Goal: Task Accomplishment & Management: Complete application form

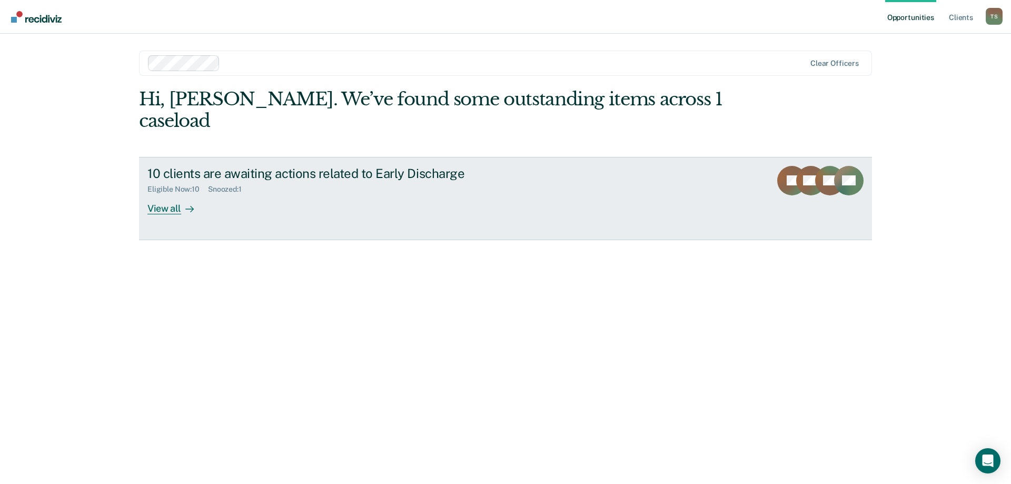
click at [181, 202] on div at bounding box center [187, 208] width 13 height 12
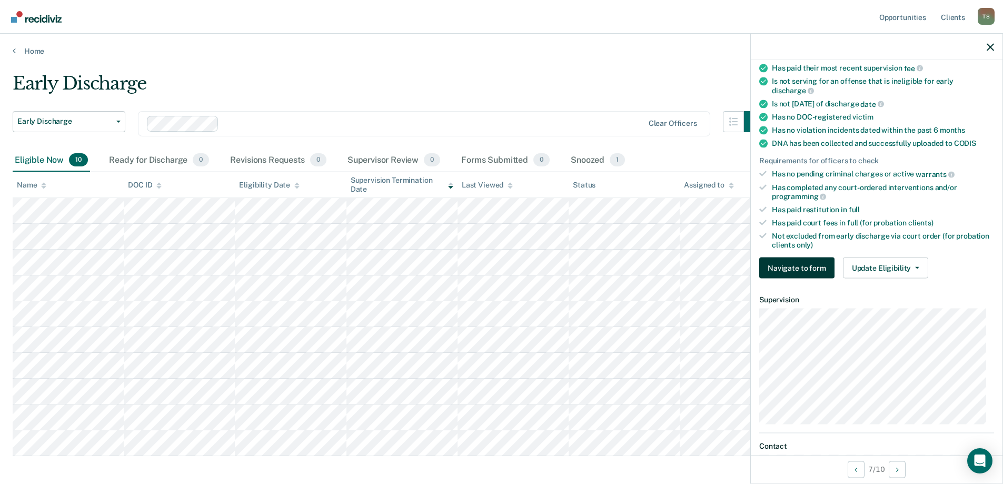
scroll to position [245, 0]
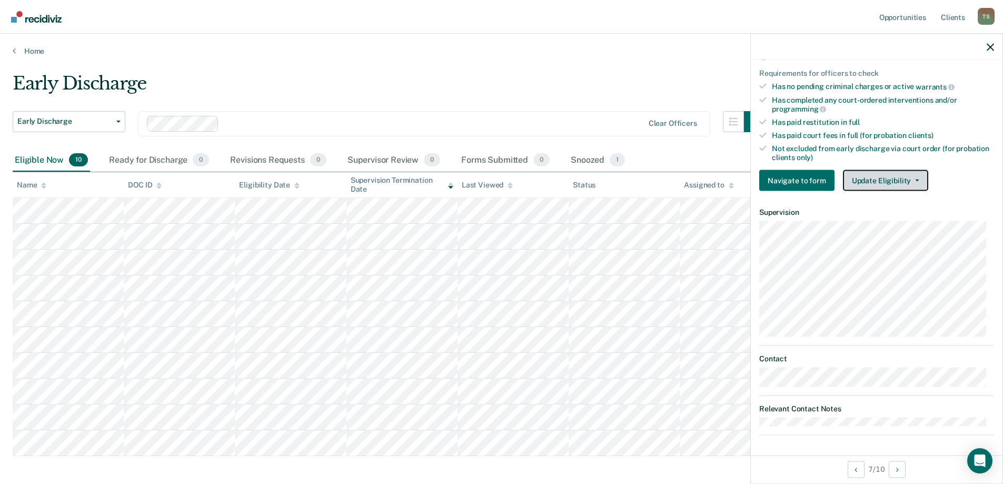
click at [881, 172] on button "Update Eligibility" at bounding box center [885, 180] width 85 height 21
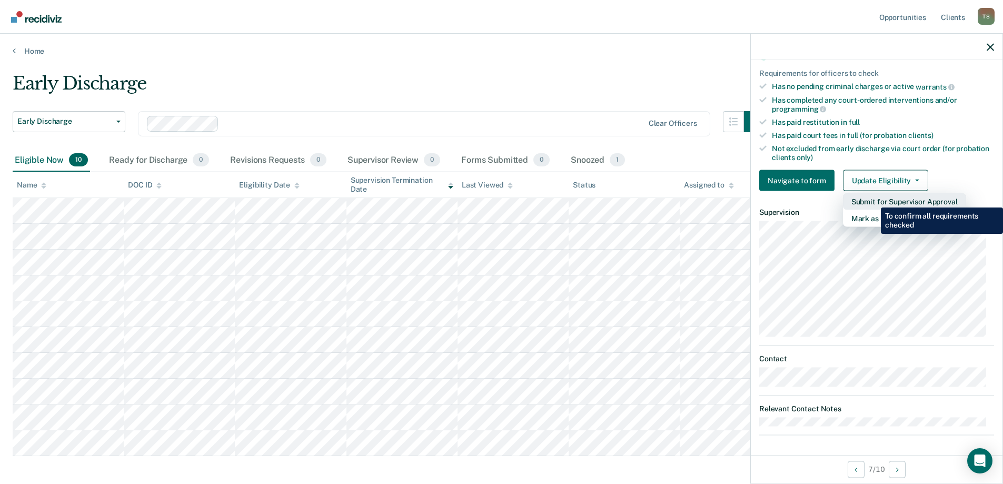
click at [873, 199] on button "Submit for Supervisor Approval" at bounding box center [904, 201] width 123 height 17
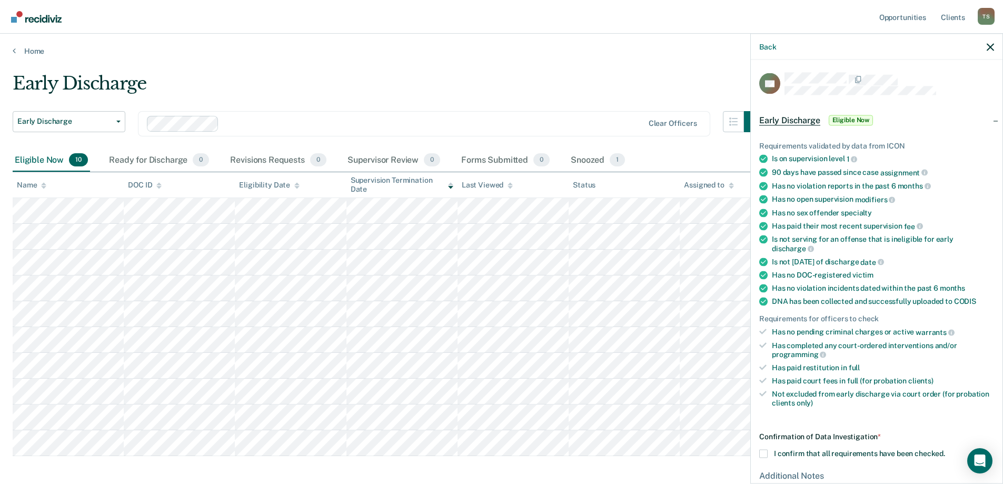
scroll to position [111, 0]
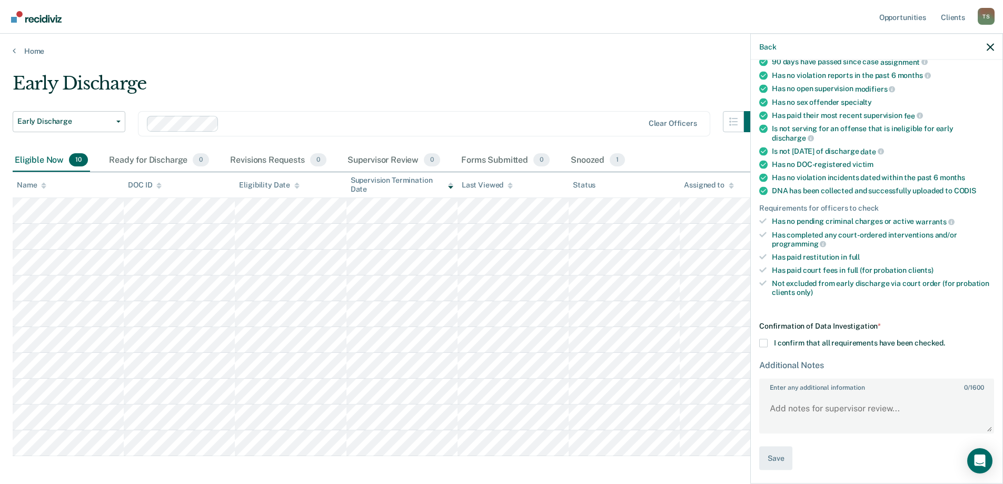
click at [504, 68] on main "Early Discharge Early Discharge Early Discharge Clear officers Eligible Now 10 …" at bounding box center [501, 292] width 1003 height 473
click at [353, 151] on div "Supervisor Review 0" at bounding box center [393, 160] width 97 height 23
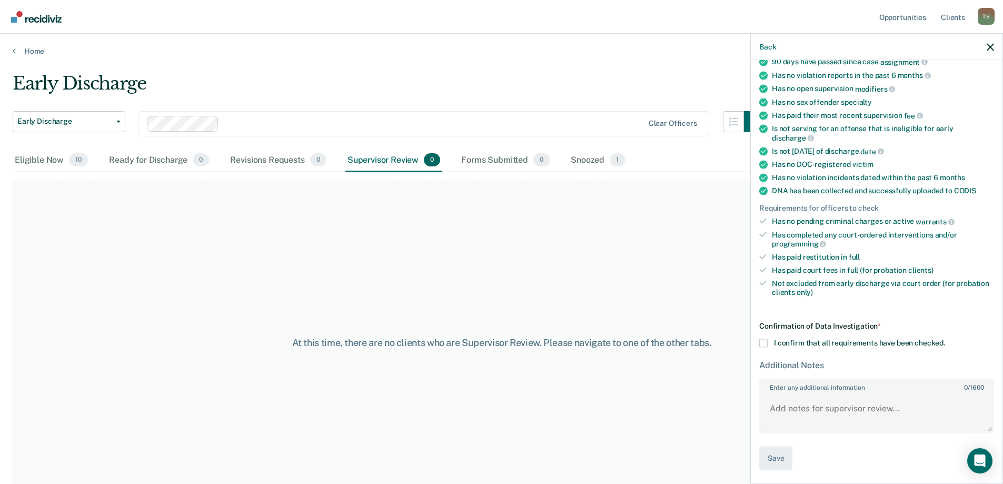
click at [380, 159] on div "Supervisor Review 0" at bounding box center [393, 160] width 97 height 23
click at [155, 155] on div "Ready for Discharge 0" at bounding box center [159, 160] width 104 height 23
click at [37, 165] on div "Eligible Now 10" at bounding box center [51, 160] width 77 height 23
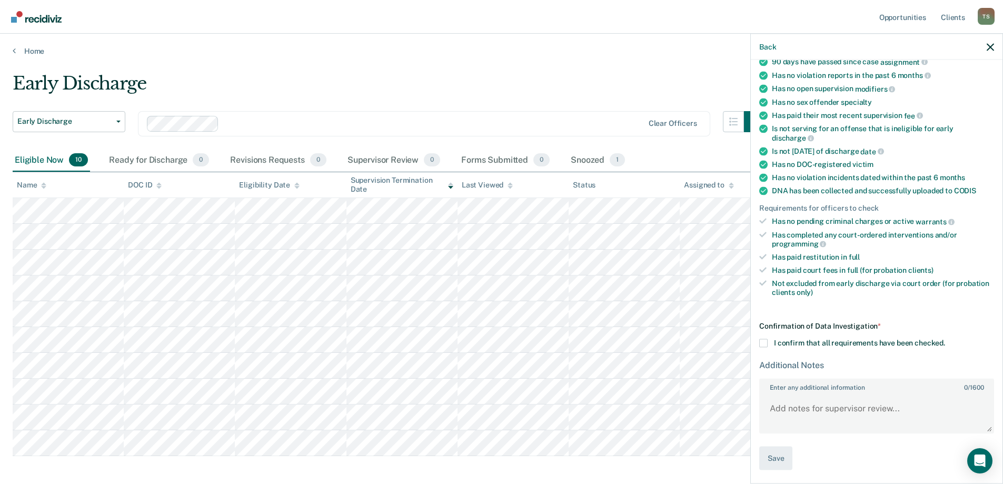
click at [763, 342] on span at bounding box center [763, 343] width 8 height 8
click at [945, 339] on input "I confirm that all requirements have been checked." at bounding box center [945, 339] width 0 height 0
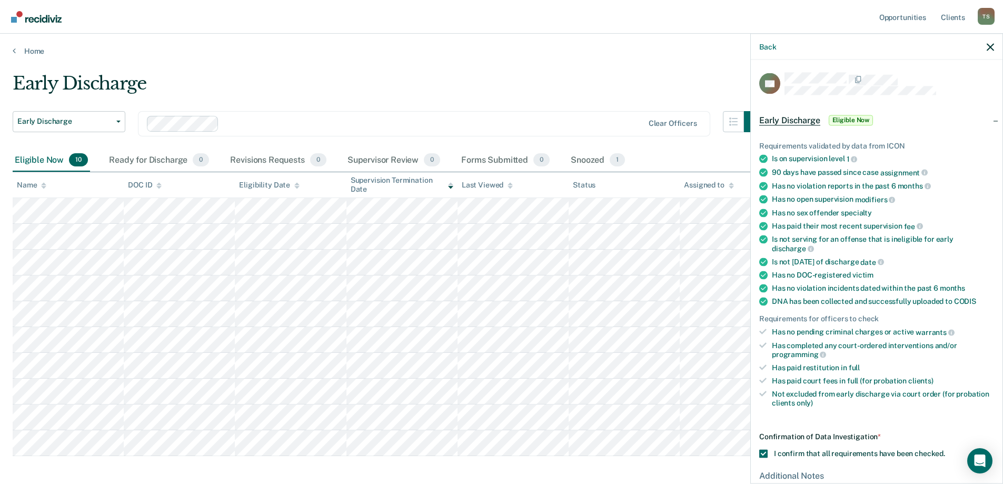
click at [870, 118] on span "Eligible Now" at bounding box center [850, 120] width 45 height 11
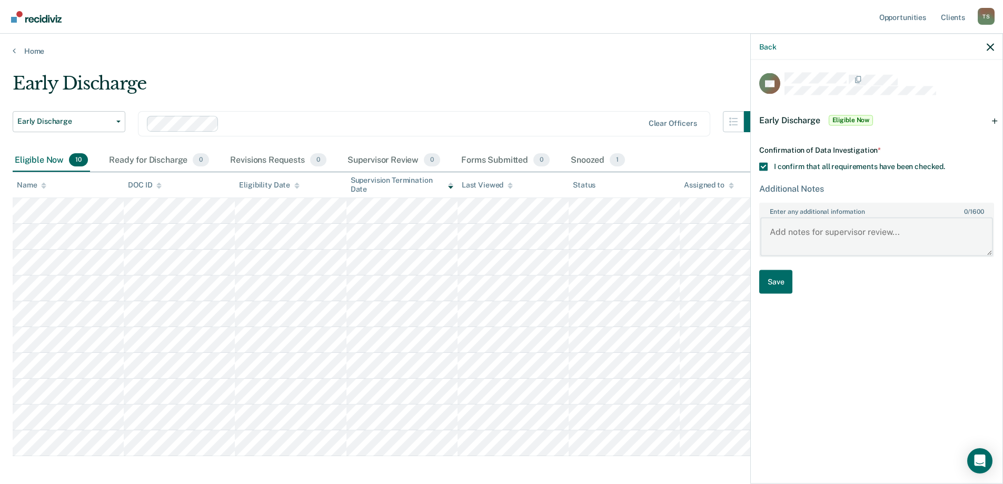
click at [867, 227] on textarea "Enter any additional information 0 / 1600" at bounding box center [876, 236] width 233 height 39
click at [856, 120] on span "Eligible Now" at bounding box center [850, 120] width 45 height 11
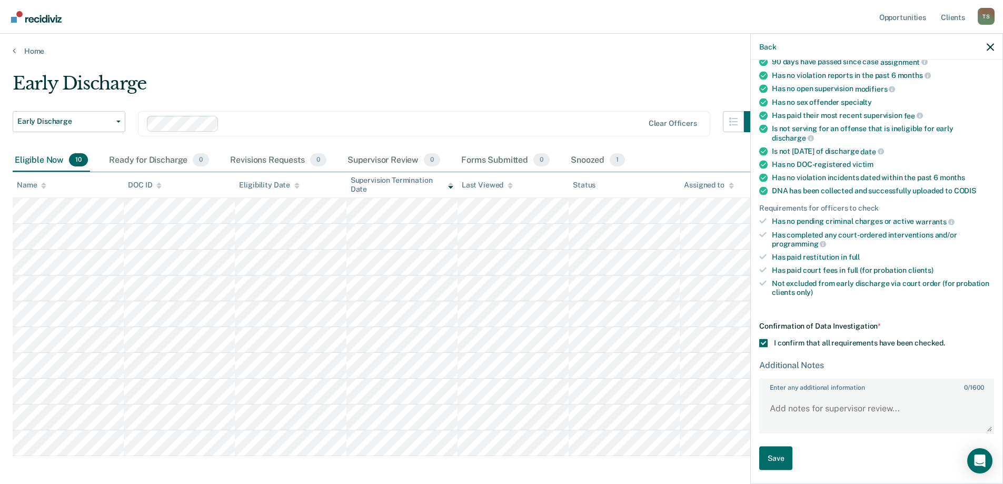
scroll to position [48, 0]
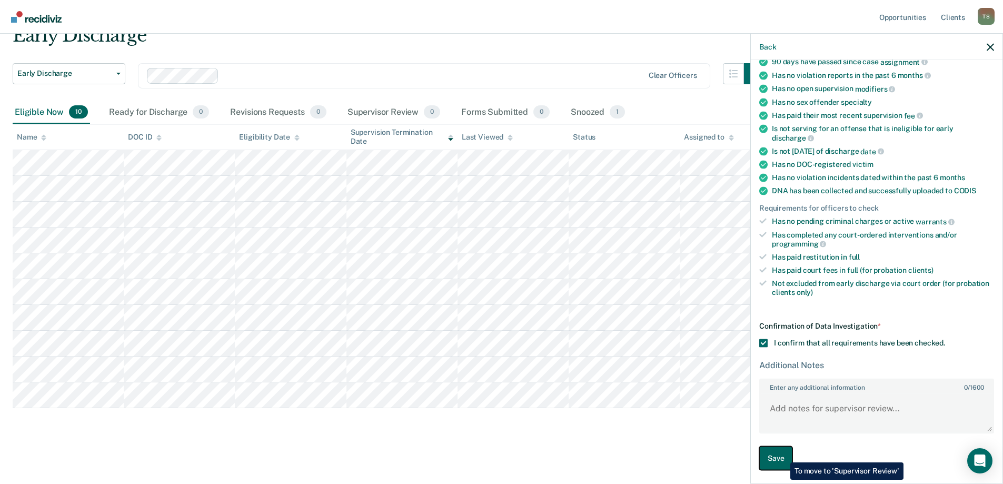
click at [782, 454] on button "Save" at bounding box center [775, 458] width 33 height 24
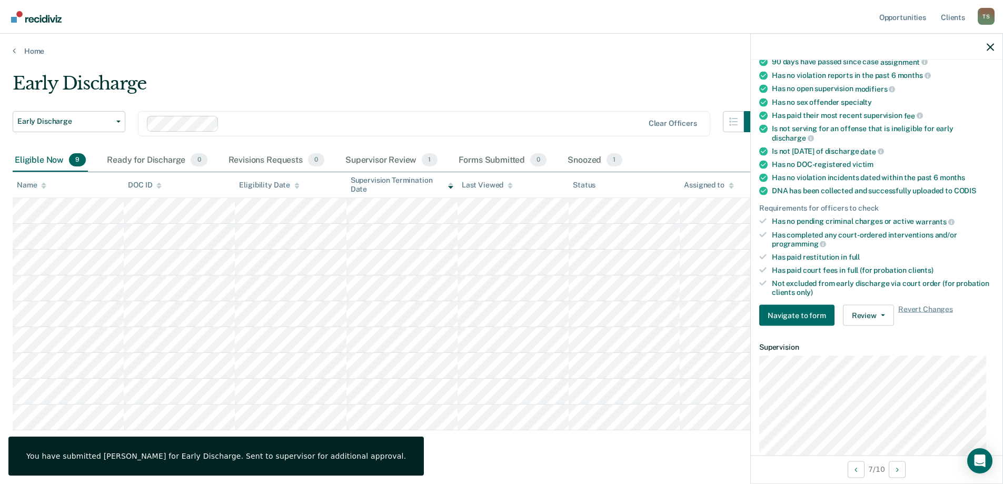
scroll to position [22, 0]
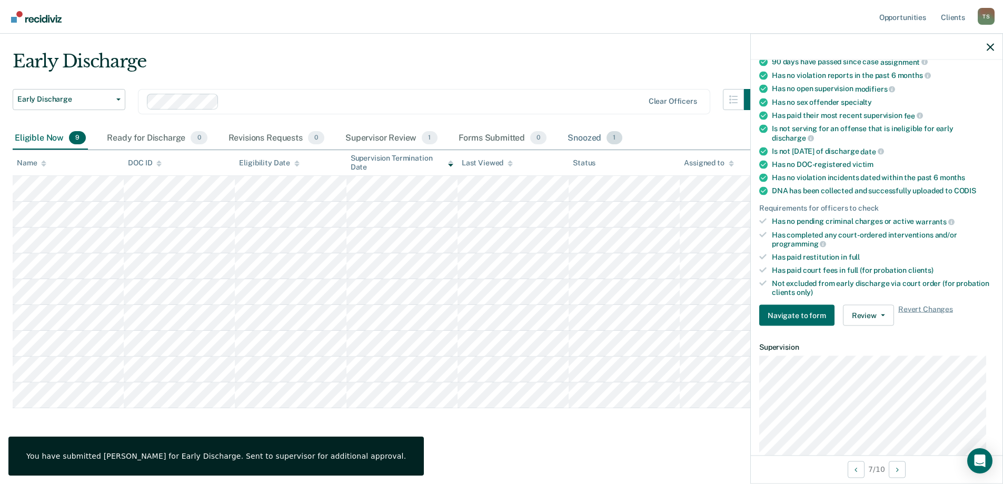
click at [586, 132] on div "Snoozed 1" at bounding box center [594, 138] width 58 height 23
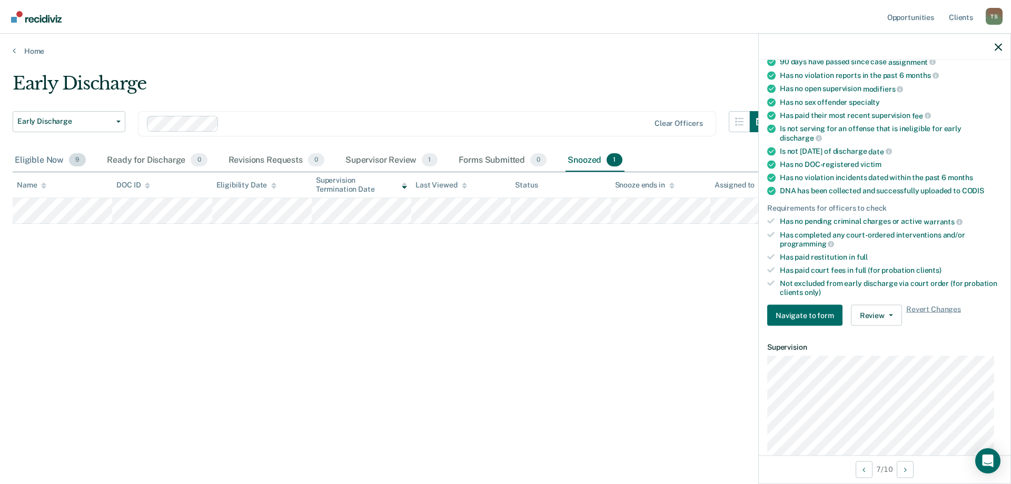
click at [32, 156] on div "Eligible Now 9" at bounding box center [50, 160] width 75 height 23
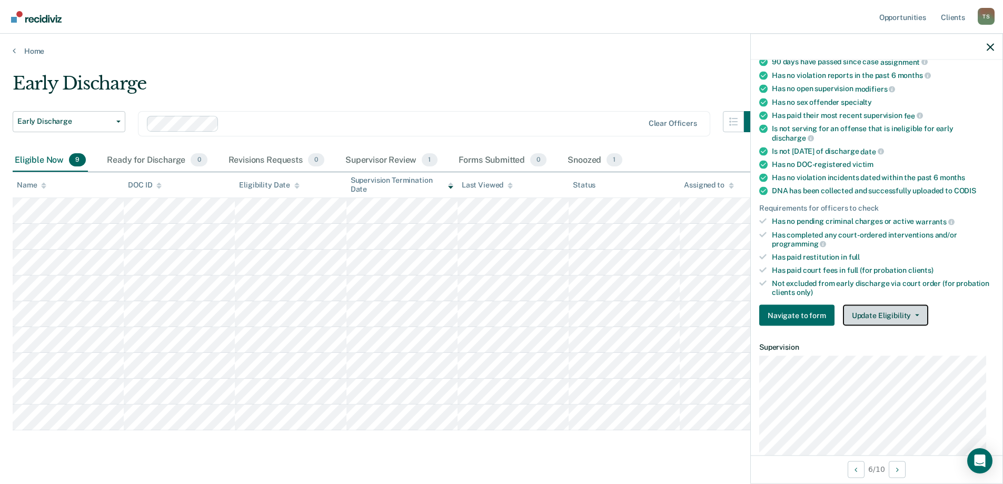
click at [915, 314] on icon "button" at bounding box center [917, 315] width 4 height 2
